Goal: Task Accomplishment & Management: Complete application form

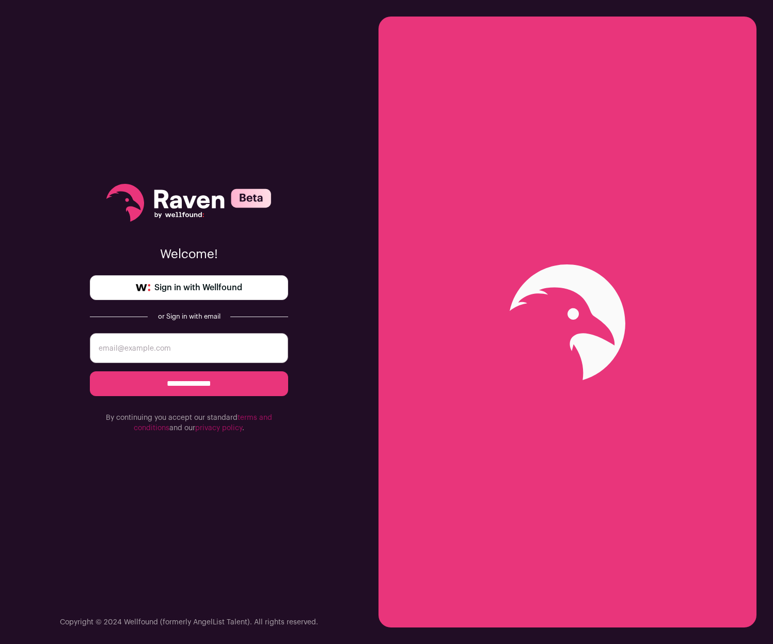
click at [237, 347] on input "email" at bounding box center [189, 348] width 198 height 30
type input "[EMAIL_ADDRESS][DOMAIN_NAME]"
click at [203, 389] on input "**********" at bounding box center [189, 383] width 198 height 25
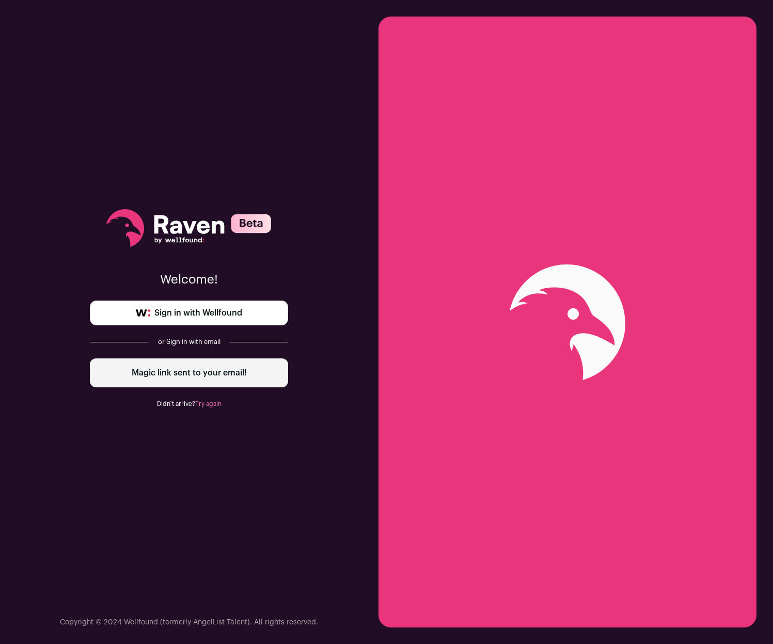
click at [9, 229] on div "Welcome! Sign in with Wellfound or Sign in with email Magic link sent to your e…" at bounding box center [189, 322] width 378 height 644
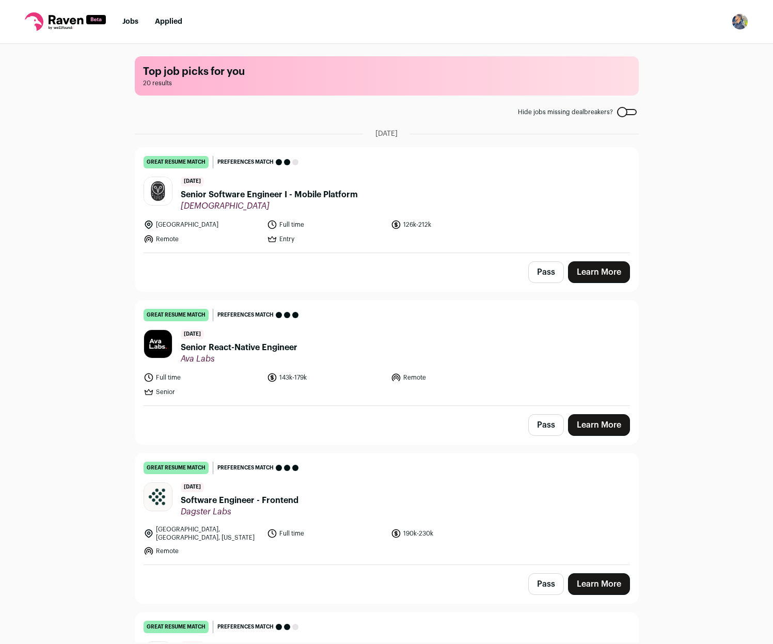
click at [287, 501] on span "Software Engineer - Frontend" at bounding box center [240, 500] width 118 height 12
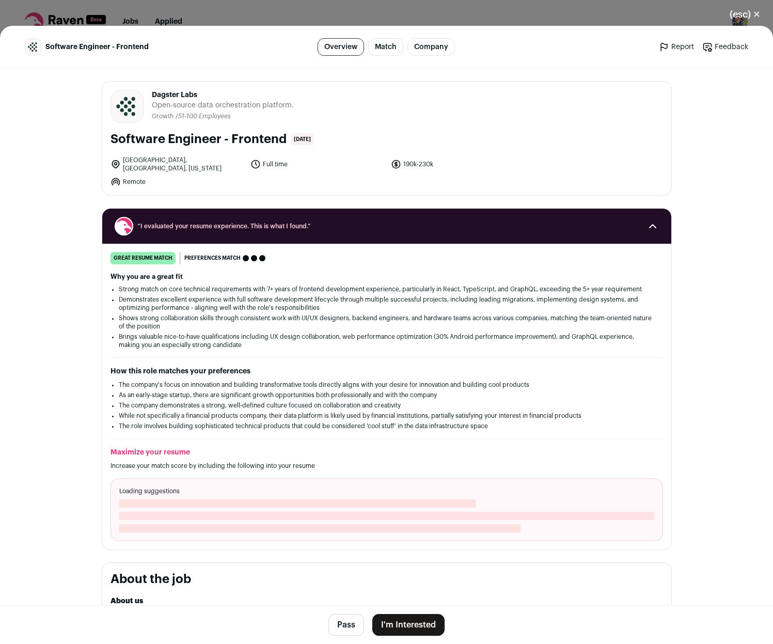
click at [410, 624] on button "I'm Interested" at bounding box center [408, 625] width 72 height 22
